Goal: Task Accomplishment & Management: Complete application form

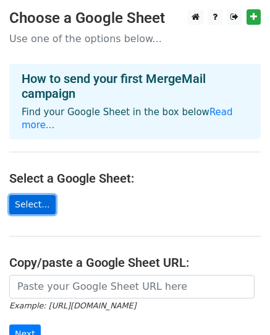
click at [32, 195] on link "Select..." at bounding box center [32, 204] width 46 height 19
click at [33, 199] on link "Select..." at bounding box center [32, 204] width 46 height 19
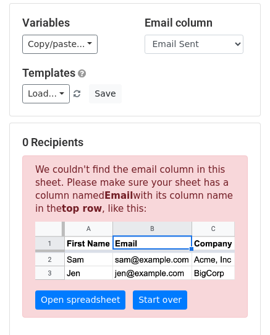
scroll to position [124, 0]
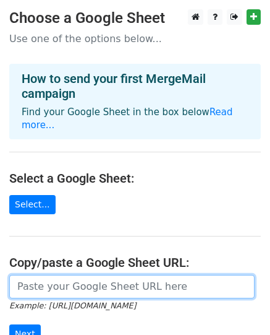
drag, startPoint x: 99, startPoint y: 273, endPoint x: 109, endPoint y: 275, distance: 10.2
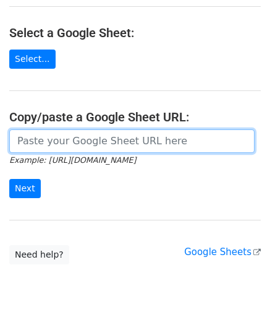
scroll to position [158, 0]
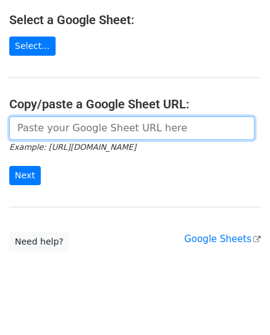
paste input "https://docs.google.com/spreadsheets/d/1sfE2diVGTNqjO87Wz8t8vDAFUzkEOL8PPEVG84s…"
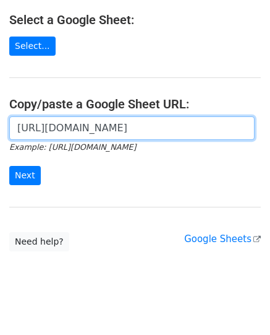
scroll to position [0, 271]
type input "https://docs.google.com/spreadsheets/d/1sfE2diVGTNqjO87Wz8t8vDAFUzkEOL8PPEVG84s…"
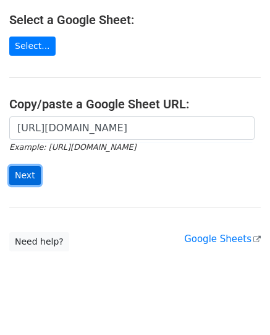
click at [15, 166] on input "Next" at bounding box center [25, 175] width 32 height 19
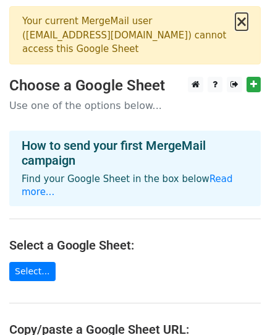
click at [242, 20] on button "×" at bounding box center [242, 21] width 12 height 15
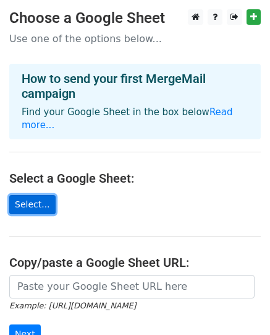
click at [31, 195] on link "Select..." at bounding box center [32, 204] width 46 height 19
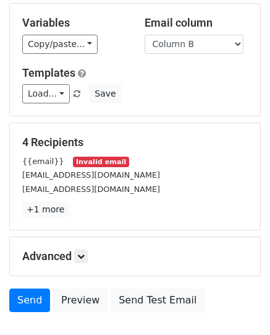
scroll to position [124, 0]
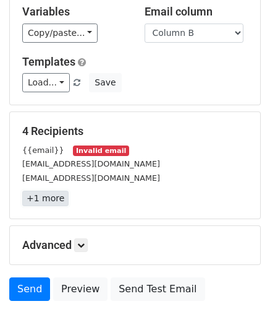
click at [47, 192] on link "+1 more" at bounding box center [45, 198] width 46 height 15
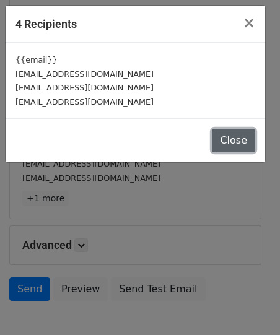
click at [246, 145] on button "Close" at bounding box center [233, 141] width 43 height 24
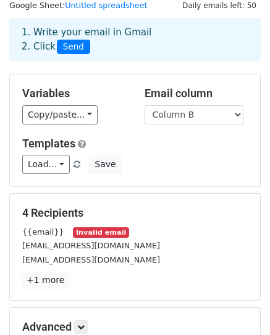
scroll to position [0, 0]
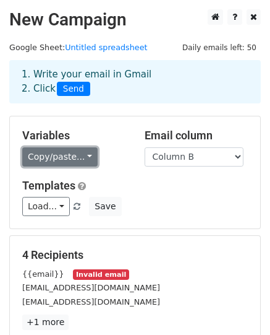
click at [73, 153] on link "Copy/paste..." at bounding box center [59, 156] width 75 height 19
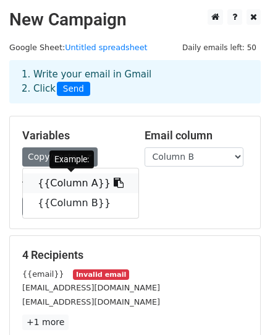
click at [71, 178] on link "{{Column A}}" at bounding box center [81, 183] width 116 height 20
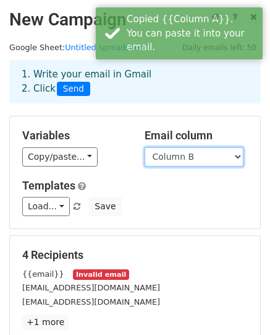
click at [183, 161] on select "Column A Column B" at bounding box center [194, 156] width 99 height 19
click at [145, 147] on select "Column A Column B" at bounding box center [194, 156] width 99 height 19
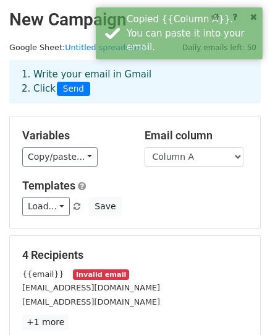
click at [192, 204] on div "Load... No templates saved Save" at bounding box center [135, 206] width 244 height 19
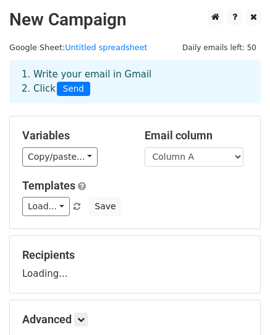
scroll to position [62, 0]
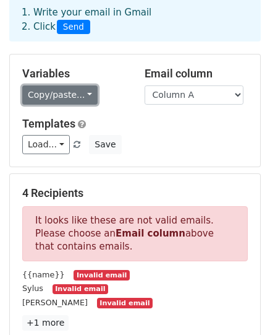
click at [72, 100] on link "Copy/paste..." at bounding box center [59, 94] width 75 height 19
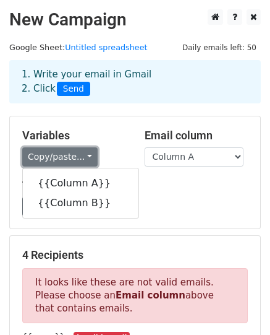
scroll to position [0, 0]
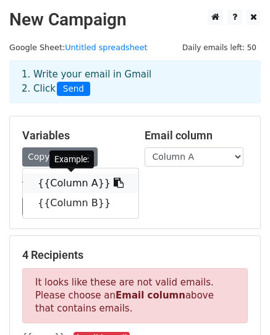
click at [114, 179] on icon at bounding box center [119, 183] width 10 height 10
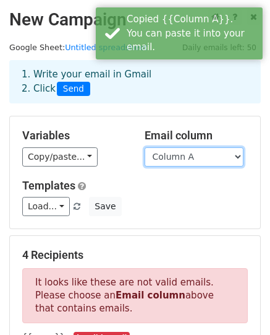
drag, startPoint x: 182, startPoint y: 156, endPoint x: 177, endPoint y: 163, distance: 8.8
click at [182, 156] on select "Column A Column B" at bounding box center [194, 156] width 99 height 19
click at [145, 147] on select "Column A Column B" at bounding box center [194, 156] width 99 height 19
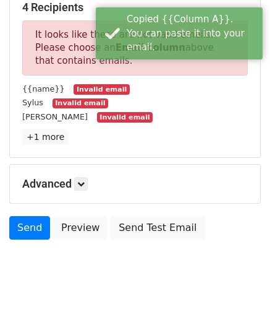
scroll to position [124, 0]
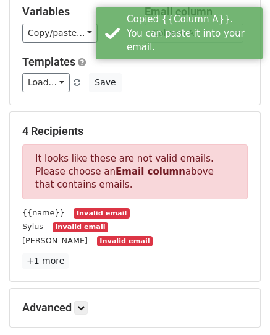
click at [186, 114] on div "4 Recipients It looks like these are not valid emails. Please choose an Email c…" at bounding box center [135, 196] width 251 height 169
click at [192, 70] on div "Templates Load... No templates saved Save" at bounding box center [135, 74] width 244 height 38
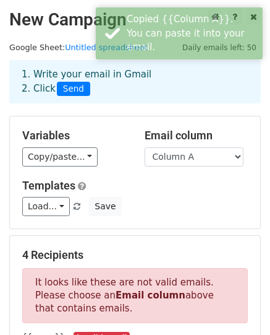
scroll to position [0, 0]
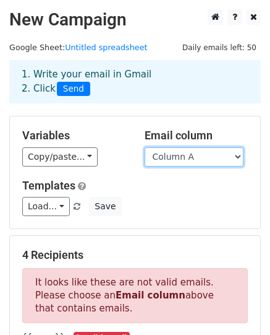
click at [173, 157] on select "Column A Column B" at bounding box center [194, 156] width 99 height 19
click at [145, 147] on select "Column A Column B" at bounding box center [194, 156] width 99 height 19
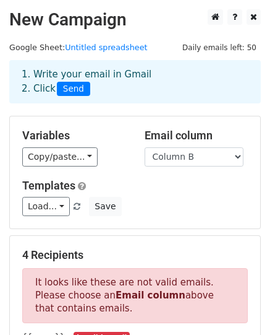
click at [179, 197] on div "Templates Load... No templates saved Save" at bounding box center [135, 198] width 244 height 38
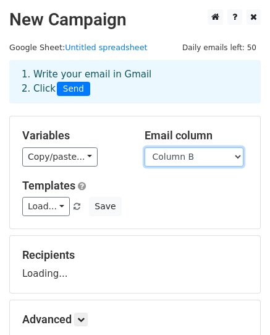
click at [157, 150] on select "Column A Column B" at bounding box center [194, 156] width 99 height 19
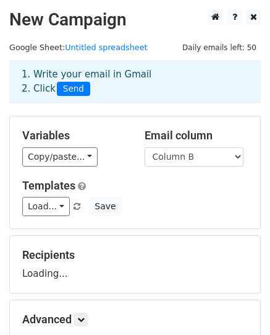
click at [114, 166] on div "Variables Copy/paste... {{Column A}} {{Column B}} Email column Column A Column …" at bounding box center [135, 172] width 251 height 112
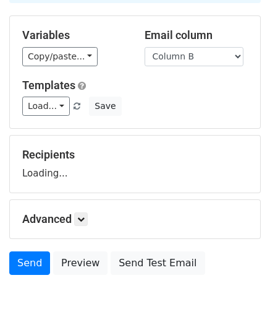
scroll to position [81, 0]
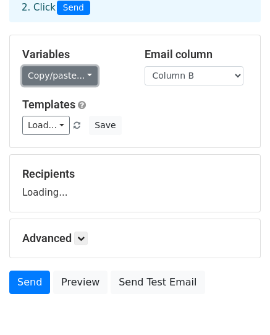
click at [58, 74] on link "Copy/paste..." at bounding box center [59, 75] width 75 height 19
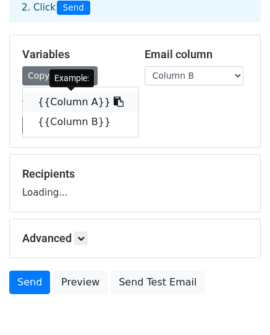
click at [85, 97] on link "{{Column A}}" at bounding box center [81, 102] width 116 height 20
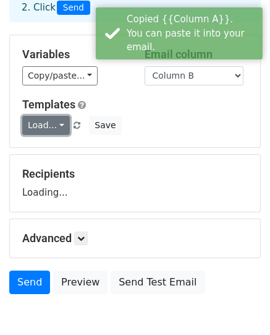
click at [53, 127] on link "Load..." at bounding box center [46, 125] width 48 height 19
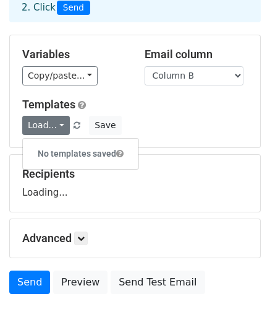
click at [136, 113] on div "Templates Load... No templates saved Save" at bounding box center [135, 117] width 244 height 38
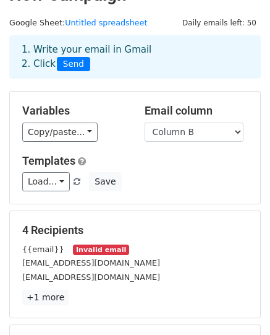
scroll to position [0, 0]
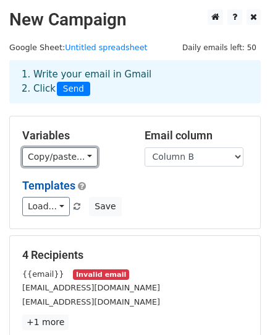
click at [72, 153] on link "Copy/paste..." at bounding box center [59, 156] width 75 height 19
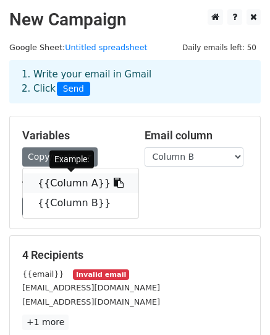
click at [66, 190] on link "{{Column A}}" at bounding box center [81, 183] width 116 height 20
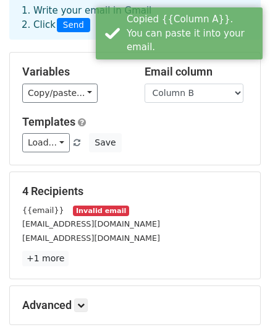
scroll to position [124, 0]
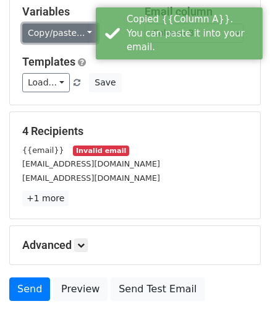
click at [53, 32] on link "Copy/paste..." at bounding box center [59, 33] width 75 height 19
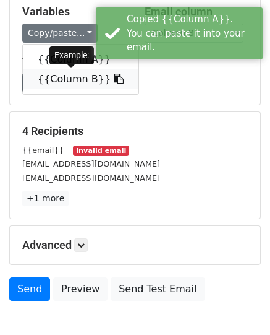
click at [54, 75] on link "{{Column B}}" at bounding box center [81, 79] width 116 height 20
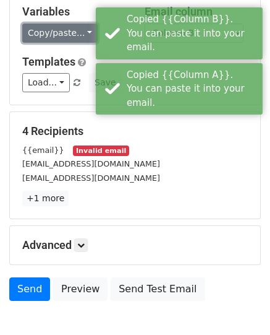
click at [64, 34] on link "Copy/paste..." at bounding box center [59, 33] width 75 height 19
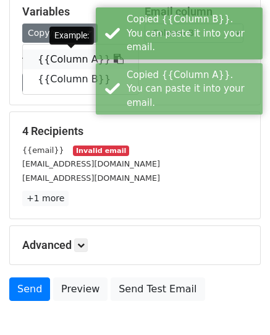
click at [53, 62] on link "{{Column A}}" at bounding box center [81, 59] width 116 height 20
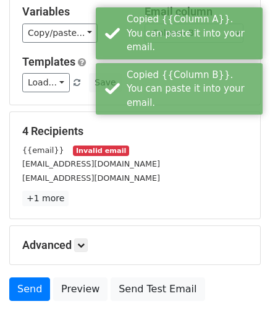
click at [195, 113] on div "4 Recipients {{email}} Invalid email niaraj300@gmail.com lialyn300@gmail.com +1…" at bounding box center [135, 165] width 251 height 106
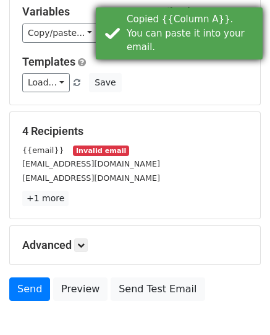
click at [177, 38] on div "Copied {{Column A}}. You can paste it into your email." at bounding box center [192, 33] width 131 height 42
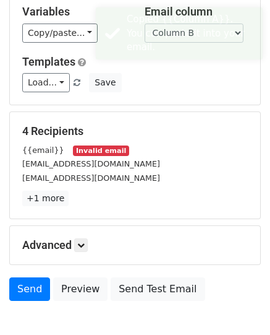
click at [179, 39] on div "Copied {{Column A}}. You can paste it into your email." at bounding box center [192, 33] width 131 height 42
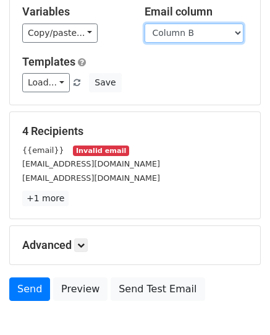
click at [186, 36] on select "Column A Column B" at bounding box center [194, 33] width 99 height 19
click at [145, 24] on select "Column A Column B" at bounding box center [194, 33] width 99 height 19
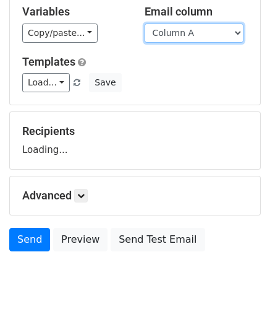
click at [174, 34] on select "Column A Column B" at bounding box center [194, 33] width 99 height 19
click at [145, 24] on select "Column A Column B" at bounding box center [194, 33] width 99 height 19
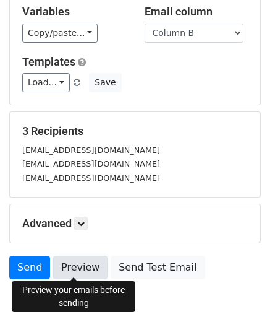
click at [73, 265] on link "Preview" at bounding box center [80, 267] width 54 height 24
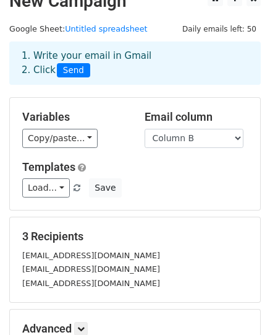
scroll to position [0, 0]
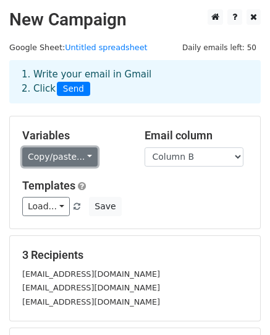
click at [63, 157] on link "Copy/paste..." at bounding box center [59, 156] width 75 height 19
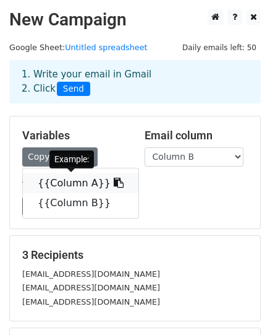
click at [58, 183] on link "{{Column A}}" at bounding box center [81, 183] width 116 height 20
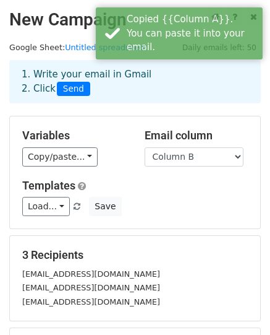
scroll to position [171, 0]
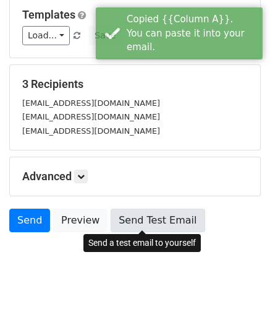
click at [111, 228] on link "Send Test Email" at bounding box center [158, 220] width 94 height 24
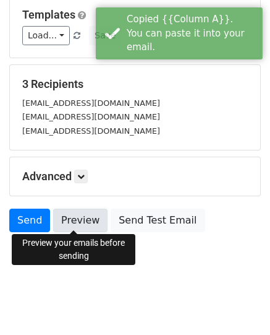
click at [85, 223] on link "Preview" at bounding box center [80, 220] width 54 height 24
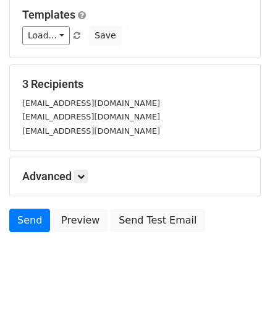
scroll to position [0, 0]
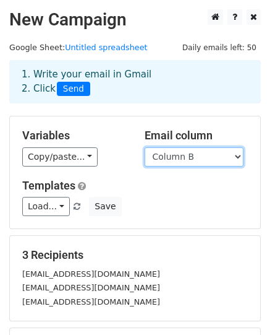
click at [189, 153] on select "Column A Column B" at bounding box center [194, 156] width 99 height 19
click at [145, 147] on select "Column A Column B" at bounding box center [194, 156] width 99 height 19
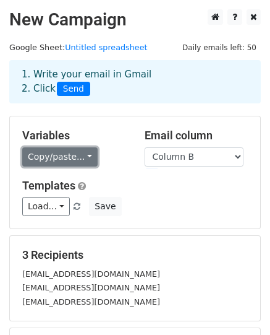
click at [66, 161] on link "Copy/paste..." at bounding box center [59, 156] width 75 height 19
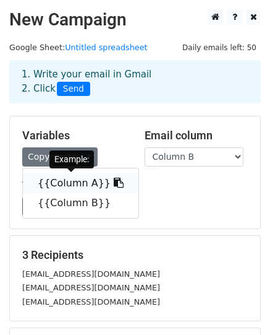
click at [77, 180] on link "{{Column A}}" at bounding box center [81, 183] width 116 height 20
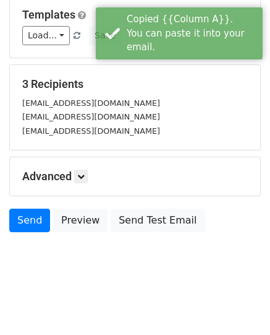
scroll to position [109, 0]
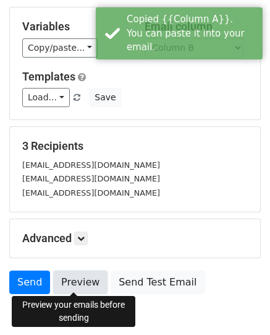
click at [77, 278] on link "Preview" at bounding box center [80, 282] width 54 height 24
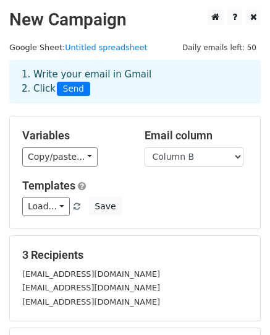
scroll to position [171, 0]
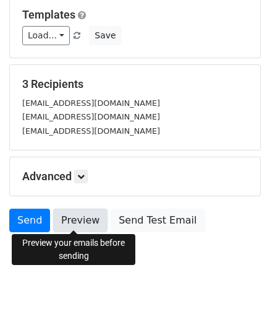
click at [80, 224] on link "Preview" at bounding box center [80, 220] width 54 height 24
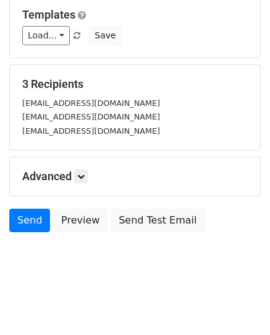
scroll to position [0, 0]
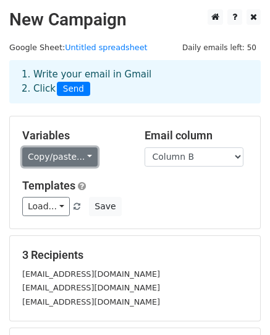
click at [61, 153] on link "Copy/paste..." at bounding box center [59, 156] width 75 height 19
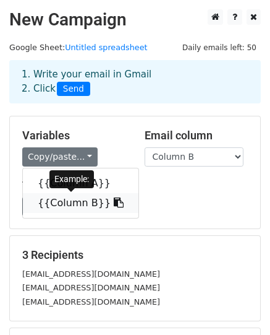
click at [71, 197] on link "{{Column B}}" at bounding box center [81, 203] width 116 height 20
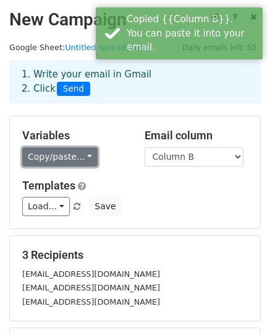
click at [45, 160] on link "Copy/paste..." at bounding box center [59, 156] width 75 height 19
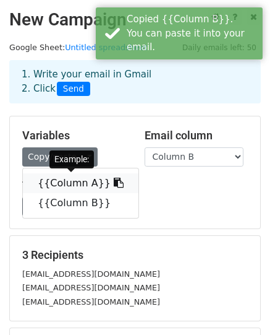
click at [53, 187] on link "{{Column A}}" at bounding box center [81, 183] width 116 height 20
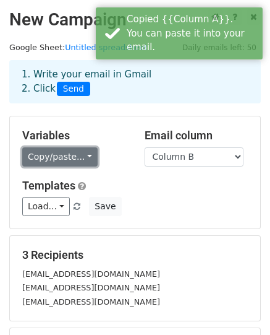
click at [54, 153] on link "Copy/paste..." at bounding box center [59, 156] width 75 height 19
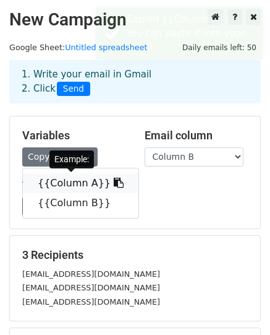
click at [71, 187] on link "{{Column A}}" at bounding box center [81, 183] width 116 height 20
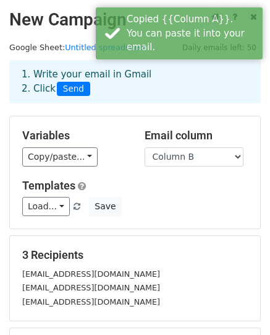
scroll to position [171, 0]
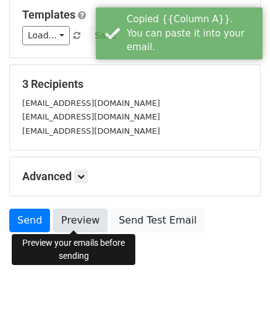
click at [71, 217] on link "Preview" at bounding box center [80, 220] width 54 height 24
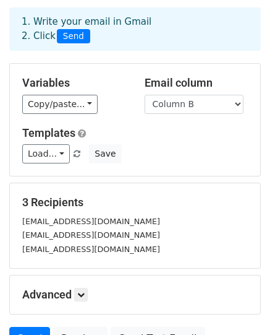
scroll to position [47, 0]
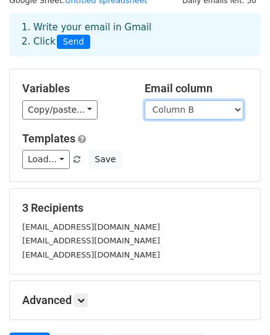
click at [176, 107] on select "Column A Column B" at bounding box center [194, 109] width 99 height 19
click at [145, 100] on select "Column A Column B" at bounding box center [194, 109] width 99 height 19
click at [173, 102] on select "Column A Column B" at bounding box center [194, 109] width 99 height 19
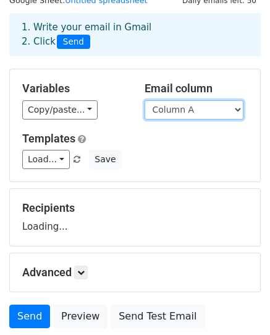
select select "Column B"
click at [145, 100] on select "Column A Column B" at bounding box center [194, 109] width 99 height 19
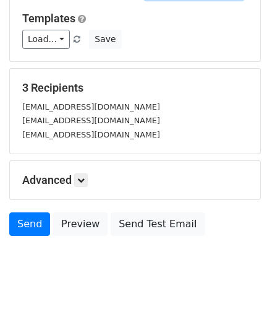
scroll to position [171, 0]
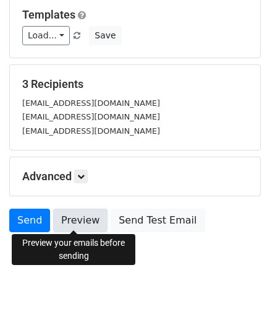
click at [90, 218] on link "Preview" at bounding box center [80, 220] width 54 height 24
click at [64, 214] on link "Preview" at bounding box center [80, 220] width 54 height 24
click at [60, 220] on link "Preview" at bounding box center [80, 220] width 54 height 24
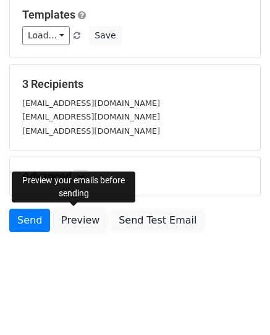
scroll to position [0, 0]
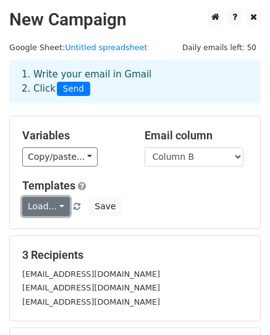
click at [59, 208] on link "Load..." at bounding box center [46, 206] width 48 height 19
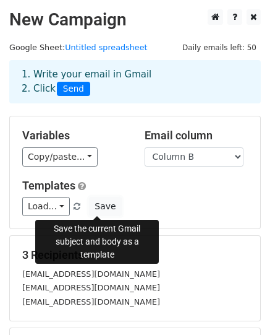
click at [93, 213] on button "Save" at bounding box center [105, 206] width 32 height 19
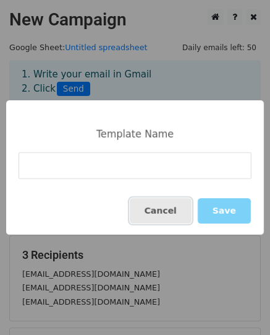
click at [173, 213] on button "Cancel" at bounding box center [161, 210] width 62 height 25
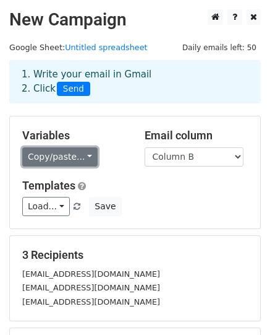
click at [76, 154] on link "Copy/paste..." at bounding box center [59, 156] width 75 height 19
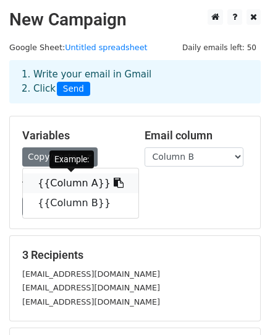
click at [80, 182] on link "{{Column A}}" at bounding box center [81, 183] width 116 height 20
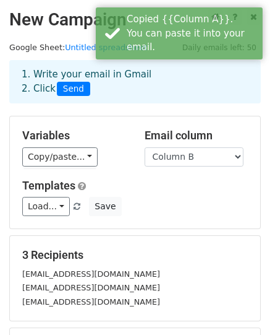
scroll to position [171, 0]
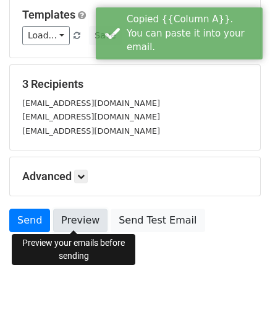
click at [83, 216] on link "Preview" at bounding box center [80, 220] width 54 height 24
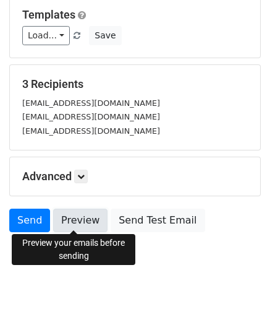
click at [75, 216] on link "Preview" at bounding box center [80, 220] width 54 height 24
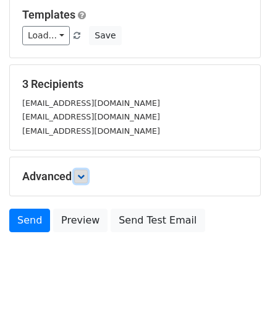
click at [85, 178] on icon at bounding box center [80, 176] width 7 height 7
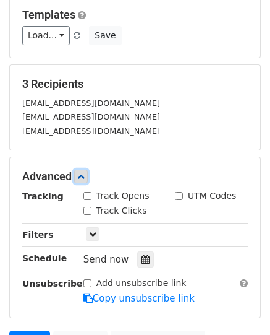
scroll to position [291, 0]
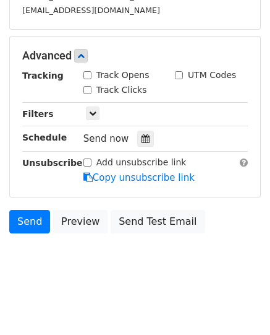
click at [228, 194] on div "Advanced Tracking Track Opens UTM Codes Track Clicks Filters Only include sprea…" at bounding box center [135, 116] width 252 height 161
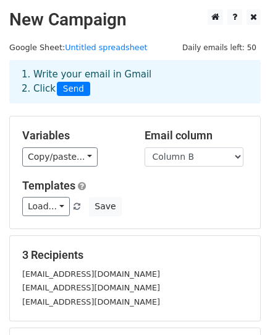
click at [125, 176] on div "Variables Copy/paste... {{Column A}} {{Column B}} Email column Column A Column …" at bounding box center [135, 172] width 251 height 112
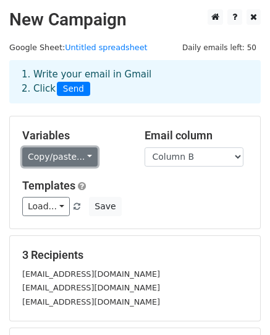
click at [69, 158] on link "Copy/paste..." at bounding box center [59, 156] width 75 height 19
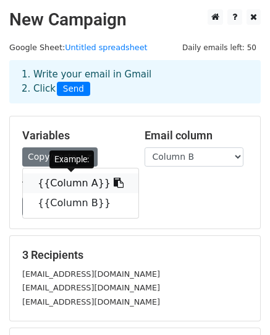
click at [69, 181] on link "{{Column A}}" at bounding box center [81, 183] width 116 height 20
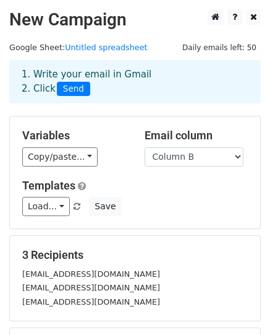
scroll to position [247, 0]
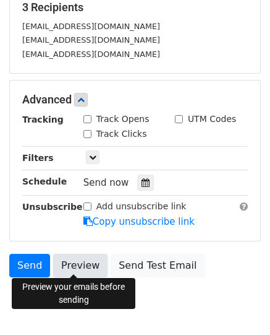
click at [59, 260] on link "Preview" at bounding box center [80, 266] width 54 height 24
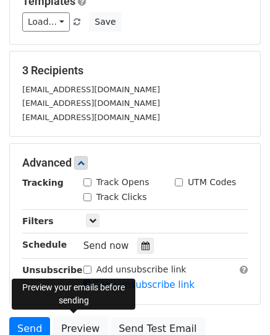
scroll to position [291, 0]
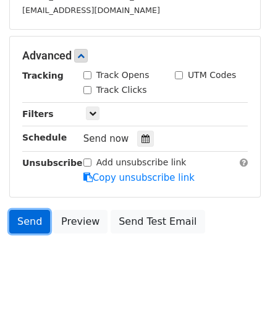
click at [34, 216] on link "Send" at bounding box center [29, 222] width 41 height 24
click at [28, 221] on link "Send" at bounding box center [29, 222] width 41 height 24
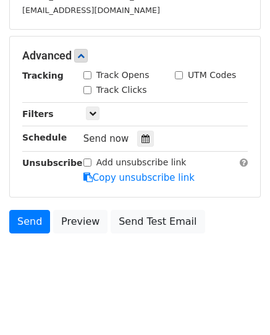
click at [48, 258] on body "New Campaign Daily emails left: 50 Google Sheet: Untitled spreadsheet 1. Write …" at bounding box center [135, 3] width 270 height 571
click at [85, 75] on input "Track Opens" at bounding box center [88, 75] width 8 height 8
checkbox input "true"
click at [92, 88] on div "Track Clicks" at bounding box center [116, 90] width 64 height 13
click at [87, 90] on input "Track Clicks" at bounding box center [88, 90] width 8 height 8
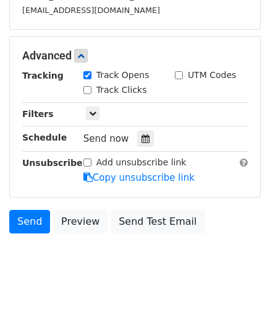
checkbox input "true"
click at [87, 110] on link at bounding box center [93, 113] width 14 height 14
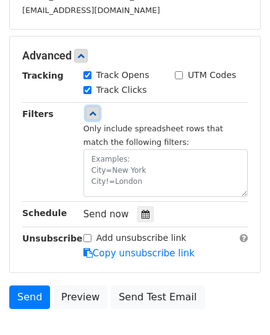
click at [89, 111] on icon at bounding box center [92, 112] width 7 height 7
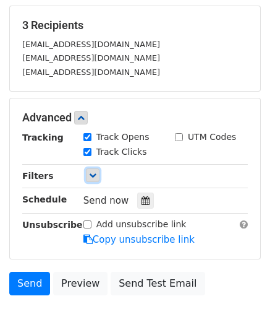
scroll to position [0, 0]
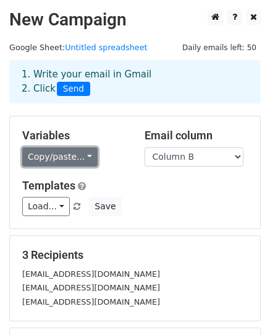
click at [59, 158] on link "Copy/paste..." at bounding box center [59, 156] width 75 height 19
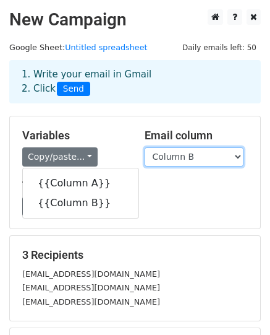
click at [161, 162] on select "Column A Column B" at bounding box center [194, 156] width 99 height 19
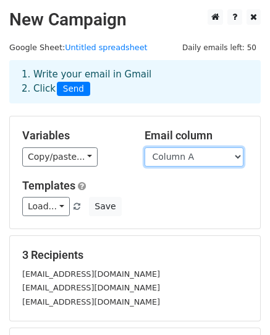
click at [145, 147] on select "Column A Column B" at bounding box center [194, 156] width 99 height 19
click at [163, 147] on select "Column A Column B" at bounding box center [194, 156] width 99 height 19
click at [145, 147] on select "Column A Column B" at bounding box center [194, 156] width 99 height 19
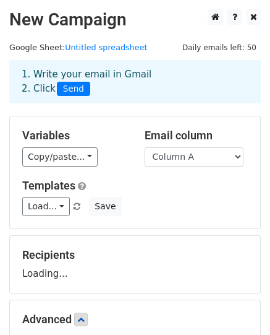
click at [173, 189] on h5 "Templates" at bounding box center [135, 186] width 226 height 14
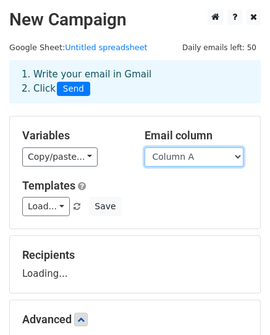
click at [165, 156] on select "Column A Column B" at bounding box center [194, 156] width 99 height 19
select select "Column B"
click at [145, 147] on select "Column A Column B" at bounding box center [194, 156] width 99 height 19
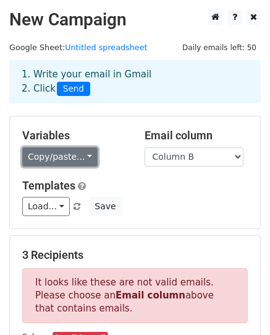
click at [66, 158] on link "Copy/paste..." at bounding box center [59, 156] width 75 height 19
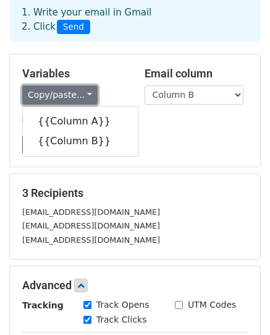
scroll to position [291, 0]
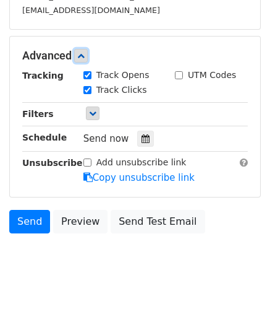
click at [88, 54] on link at bounding box center [81, 56] width 14 height 14
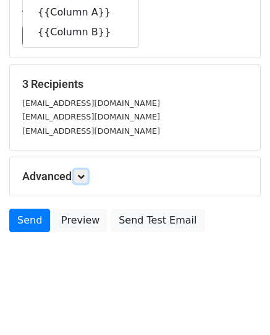
scroll to position [0, 0]
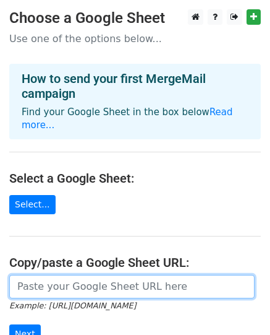
click at [46, 275] on input "url" at bounding box center [132, 287] width 246 height 24
paste input "https://docs.google.com/spreadsheets/d/1irYNWPxuIOqPKGXaWikqvIBfF3_KiVzsTLN3BRp…"
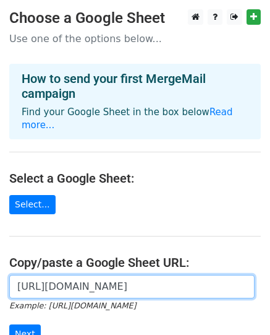
scroll to position [0, 262]
type input "https://docs.google.com/spreadsheets/d/1irYNWPxuIOqPKGXaWikqvIBfF3_KiVzsTLN3BRp…"
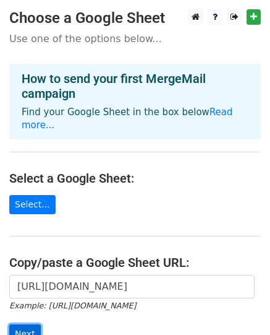
scroll to position [0, 0]
click at [28, 324] on input "Next" at bounding box center [25, 333] width 32 height 19
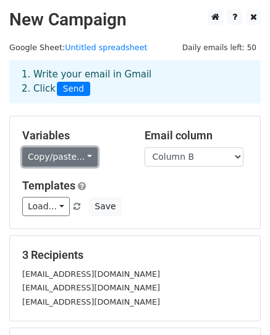
click at [78, 156] on link "Copy/paste..." at bounding box center [59, 156] width 75 height 19
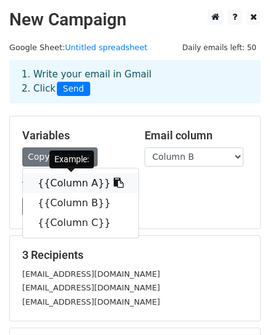
click at [84, 180] on link "{{Column A}}" at bounding box center [81, 183] width 116 height 20
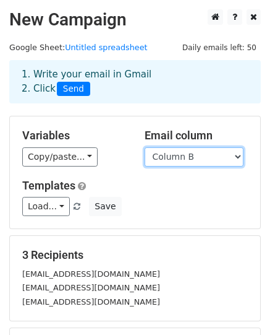
click at [169, 153] on select "Column A Column B Column C" at bounding box center [194, 156] width 99 height 19
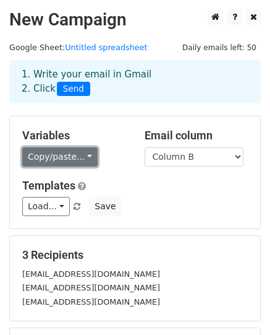
click at [59, 152] on link "Copy/paste..." at bounding box center [59, 156] width 75 height 19
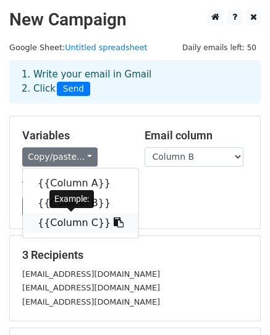
click at [70, 220] on link "{{Column C}}" at bounding box center [81, 223] width 116 height 20
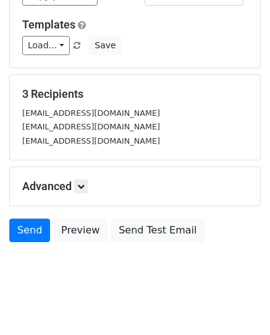
scroll to position [171, 0]
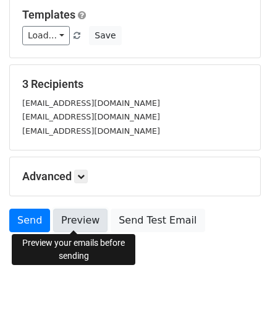
click at [75, 220] on link "Preview" at bounding box center [80, 220] width 54 height 24
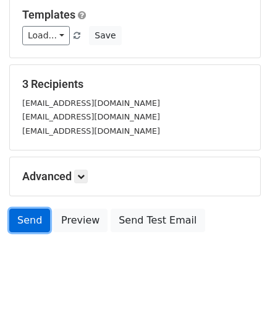
click at [39, 219] on link "Send" at bounding box center [29, 220] width 41 height 24
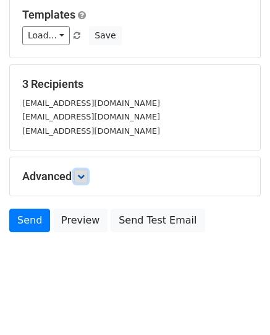
click at [80, 169] on link at bounding box center [81, 176] width 14 height 14
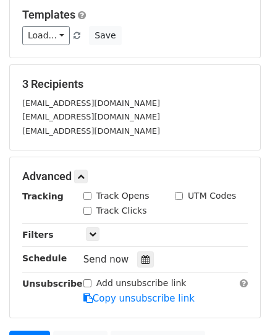
click at [92, 197] on div "Track Opens" at bounding box center [117, 195] width 66 height 13
click at [89, 207] on input "Track Clicks" at bounding box center [88, 211] width 8 height 8
checkbox input "true"
drag, startPoint x: 88, startPoint y: 200, endPoint x: 84, endPoint y: 190, distance: 11.1
click at [88, 200] on div "Track Opens" at bounding box center [117, 195] width 66 height 13
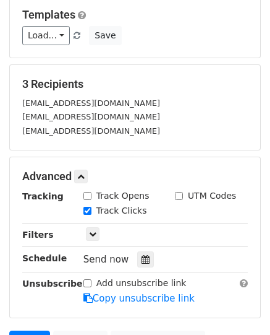
click at [84, 192] on input "Track Opens" at bounding box center [88, 196] width 8 height 8
checkbox input "true"
click at [82, 178] on icon at bounding box center [80, 176] width 7 height 7
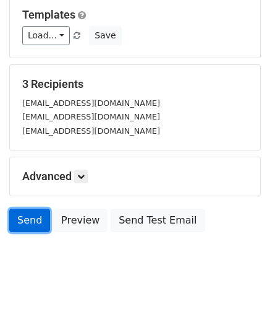
click at [36, 220] on link "Send" at bounding box center [29, 220] width 41 height 24
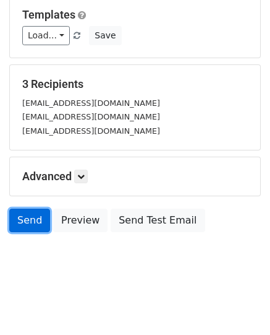
click at [36, 220] on link "Send" at bounding box center [29, 220] width 41 height 24
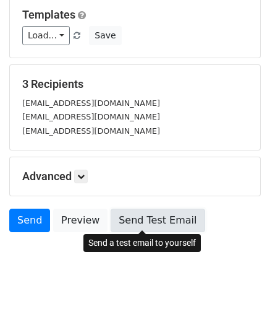
click at [153, 216] on link "Send Test Email" at bounding box center [158, 220] width 94 height 24
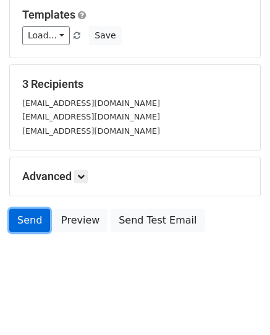
click at [30, 218] on link "Send" at bounding box center [29, 220] width 41 height 24
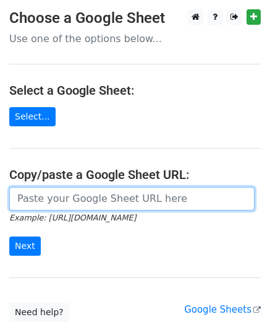
paste input "{{Column C}}"
type input "{"
paste input "https://docs.google.com/spreadsheets/d/1irYNWPxuIOqPKGXaWikqvIBfF3_KiVzsTLN3BRp…"
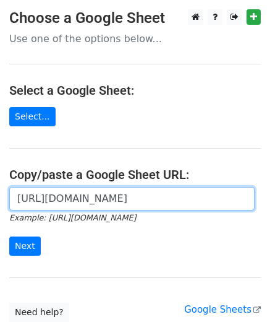
scroll to position [0, 262]
type input "https://docs.google.com/spreadsheets/d/1irYNWPxuIOqPKGXaWikqvIBfF3_KiVzsTLN3BRp…"
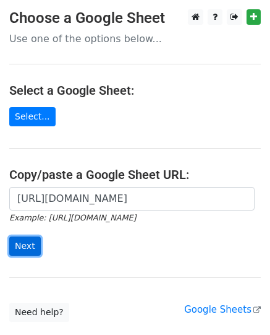
scroll to position [0, 0]
click at [31, 242] on input "Next" at bounding box center [25, 245] width 32 height 19
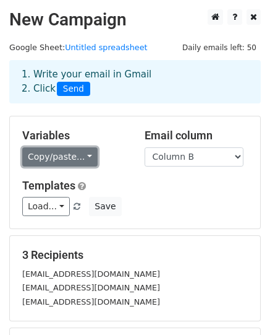
click at [41, 153] on link "Copy/paste..." at bounding box center [59, 156] width 75 height 19
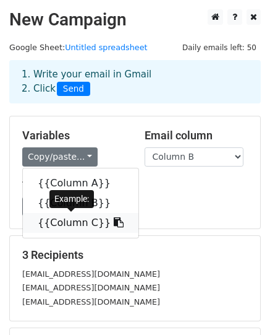
click at [78, 229] on link "{{Column C}}" at bounding box center [81, 223] width 116 height 20
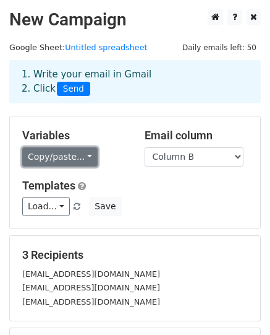
click at [67, 165] on link "Copy/paste..." at bounding box center [59, 156] width 75 height 19
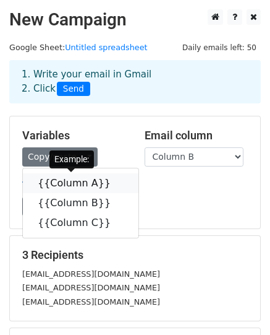
click at [69, 182] on link "{{Column A}}" at bounding box center [81, 183] width 116 height 20
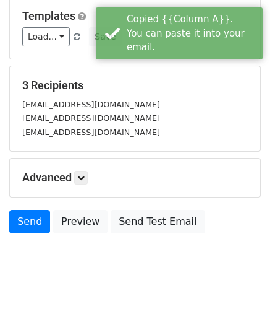
scroll to position [171, 0]
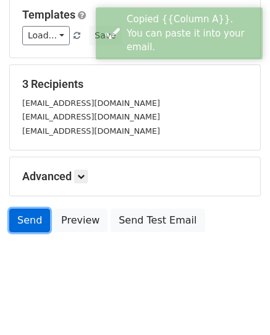
click at [20, 218] on link "Send" at bounding box center [29, 220] width 41 height 24
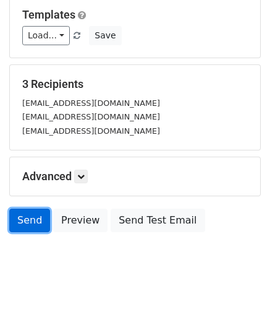
click at [26, 222] on link "Send" at bounding box center [29, 220] width 41 height 24
click at [28, 217] on link "Send" at bounding box center [29, 220] width 41 height 24
click at [32, 209] on link "Send" at bounding box center [29, 220] width 41 height 24
click at [32, 225] on link "Send" at bounding box center [29, 220] width 41 height 24
click at [15, 216] on link "Send" at bounding box center [29, 220] width 41 height 24
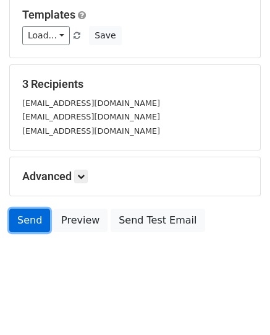
click at [15, 216] on link "Send" at bounding box center [29, 220] width 41 height 24
click at [26, 218] on link "Send" at bounding box center [29, 220] width 41 height 24
click at [15, 223] on link "Send" at bounding box center [29, 220] width 41 height 24
click at [45, 222] on link "Send" at bounding box center [29, 220] width 41 height 24
click at [30, 227] on link "Send" at bounding box center [29, 220] width 41 height 24
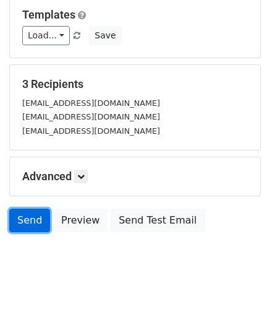
click at [30, 227] on link "Send" at bounding box center [29, 220] width 41 height 24
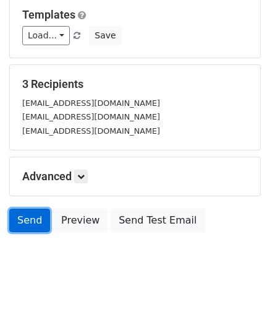
click at [30, 227] on link "Send" at bounding box center [29, 220] width 41 height 24
click at [27, 229] on div "Send Preview Send Test Email" at bounding box center [135, 223] width 270 height 30
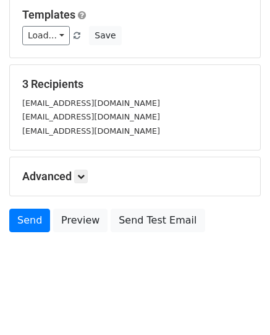
click at [25, 238] on body "New Campaign Daily emails left: 50 Google Sheet: Untitled spreadsheet 1. Write …" at bounding box center [135, 63] width 270 height 449
click at [24, 239] on body "New Campaign Daily emails left: 50 Google Sheet: Untitled spreadsheet 1. Write …" at bounding box center [135, 63] width 270 height 449
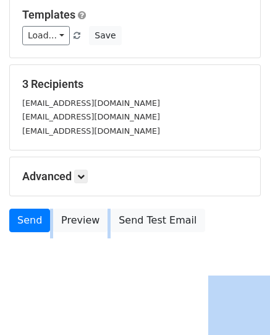
click at [24, 239] on body "New Campaign Daily emails left: 50 Google Sheet: Untitled spreadsheet 1. Write …" at bounding box center [135, 63] width 270 height 449
drag, startPoint x: 24, startPoint y: 239, endPoint x: 24, endPoint y: 247, distance: 8.7
click at [24, 247] on body "New Campaign Daily emails left: 50 Google Sheet: Untitled spreadsheet 1. Write …" at bounding box center [135, 63] width 270 height 449
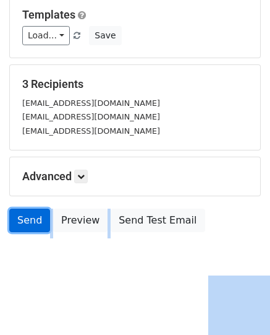
click at [25, 219] on link "Send" at bounding box center [29, 220] width 41 height 24
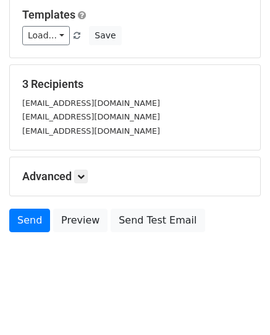
click at [23, 303] on html "New Campaign Daily emails left: 50 Google Sheet: Untitled spreadsheet 1. Write …" at bounding box center [135, 83] width 270 height 508
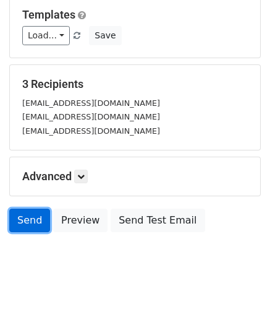
click at [25, 229] on link "Send" at bounding box center [29, 220] width 41 height 24
click at [25, 222] on link "Send" at bounding box center [29, 220] width 41 height 24
click at [38, 215] on link "Send" at bounding box center [29, 220] width 41 height 24
click at [20, 223] on link "Send" at bounding box center [29, 220] width 41 height 24
click at [28, 223] on link "Send" at bounding box center [29, 220] width 41 height 24
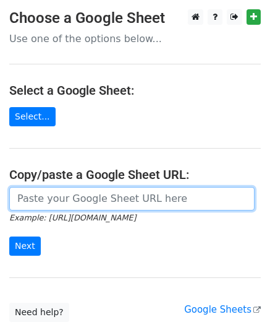
paste input "{{Column A}}"
type input "{"
paste input "[URL][DOMAIN_NAME]"
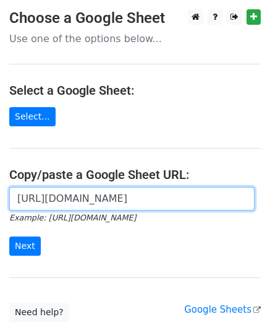
scroll to position [0, 262]
type input "[URL][DOMAIN_NAME]"
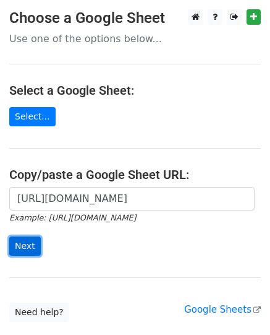
scroll to position [0, 0]
click at [36, 251] on input "Next" at bounding box center [25, 245] width 32 height 19
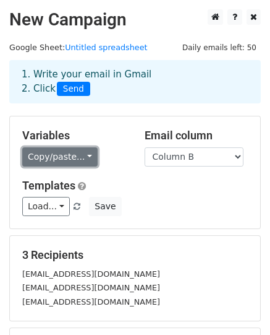
click at [62, 159] on link "Copy/paste..." at bounding box center [59, 156] width 75 height 19
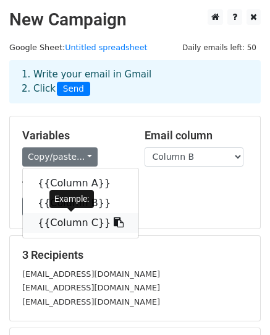
click at [76, 221] on link "{{Column C}}" at bounding box center [81, 223] width 116 height 20
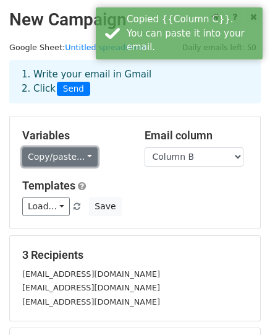
click at [62, 160] on link "Copy/paste..." at bounding box center [59, 156] width 75 height 19
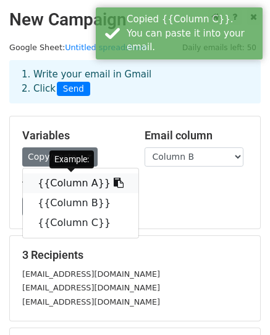
click at [55, 176] on link "{{Column A}}" at bounding box center [81, 183] width 116 height 20
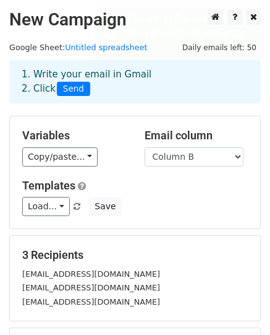
scroll to position [171, 0]
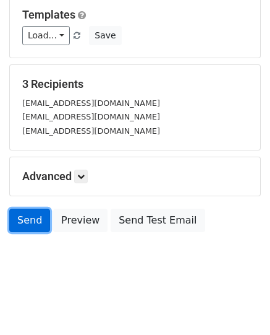
click at [32, 220] on link "Send" at bounding box center [29, 220] width 41 height 24
click at [23, 215] on link "Send" at bounding box center [29, 220] width 41 height 24
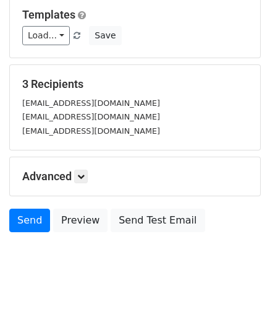
click at [49, 181] on h5 "Advanced" at bounding box center [135, 176] width 226 height 14
click at [84, 180] on link at bounding box center [81, 176] width 14 height 14
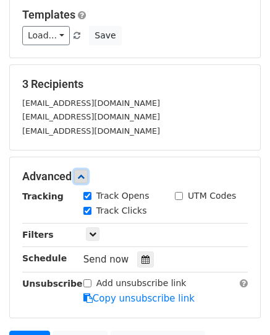
click at [84, 178] on icon at bounding box center [80, 176] width 7 height 7
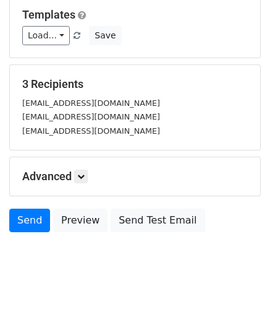
click at [84, 181] on div "Advanced Tracking Track Opens UTM Codes Track Clicks Filters Only include sprea…" at bounding box center [135, 176] width 251 height 38
click at [82, 173] on icon at bounding box center [80, 176] width 7 height 7
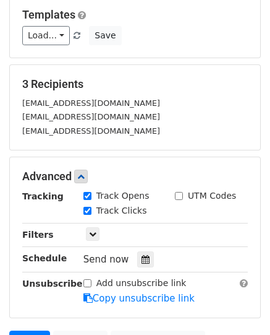
click at [100, 229] on div "Only include spreadsheet rows that match the following filters:" at bounding box center [165, 235] width 183 height 14
click at [93, 233] on icon at bounding box center [92, 233] width 7 height 7
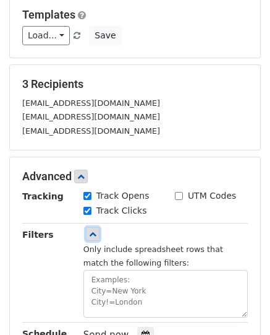
click at [93, 233] on icon at bounding box center [92, 233] width 7 height 7
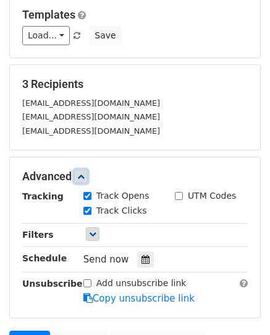
click at [80, 178] on icon at bounding box center [80, 176] width 7 height 7
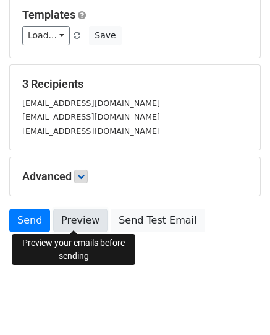
click at [85, 229] on link "Preview" at bounding box center [80, 220] width 54 height 24
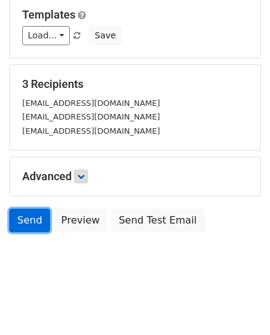
click at [26, 223] on link "Send" at bounding box center [29, 220] width 41 height 24
click at [19, 211] on link "Send" at bounding box center [29, 220] width 41 height 24
click at [16, 211] on link "Send" at bounding box center [29, 220] width 41 height 24
click at [26, 221] on link "Send" at bounding box center [29, 220] width 41 height 24
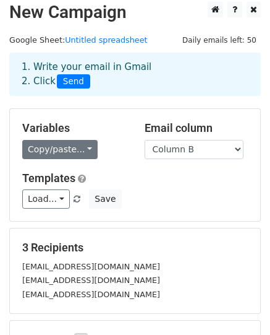
scroll to position [0, 0]
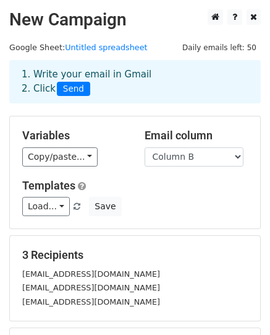
click at [59, 88] on span "Send" at bounding box center [73, 89] width 33 height 15
click at [74, 90] on span "Send" at bounding box center [73, 89] width 33 height 15
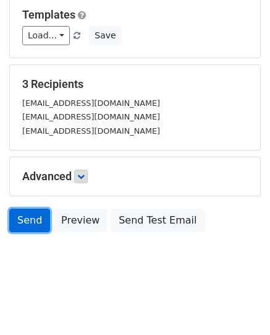
click at [36, 226] on link "Send" at bounding box center [29, 220] width 41 height 24
click at [34, 221] on link "Send" at bounding box center [29, 220] width 41 height 24
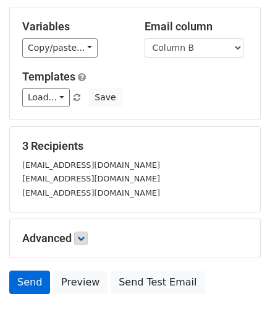
click at [17, 220] on div "Advanced Tracking Track Opens UTM Codes Track Clicks Filters Only include sprea…" at bounding box center [135, 238] width 251 height 38
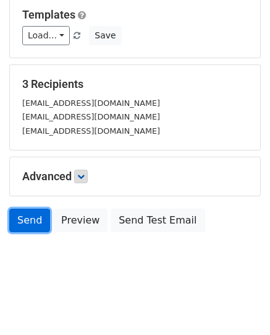
click at [25, 226] on link "Send" at bounding box center [29, 220] width 41 height 24
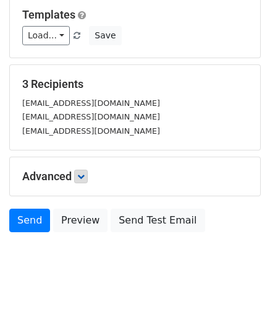
click at [31, 235] on div "Send Preview Send Test Email" at bounding box center [135, 223] width 270 height 30
